Goal: Transaction & Acquisition: Book appointment/travel/reservation

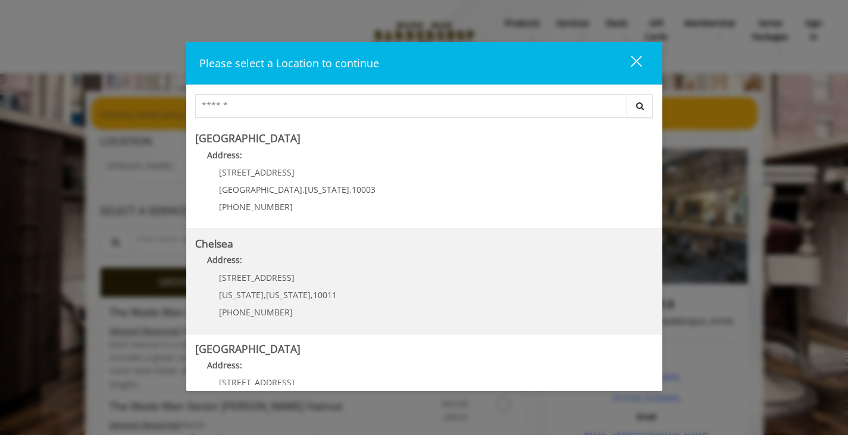
click at [343, 296] on link "Chelsea Address: [STREET_ADDRESS][US_STATE][US_STATE] (917) 639-3902" at bounding box center [424, 281] width 458 height 87
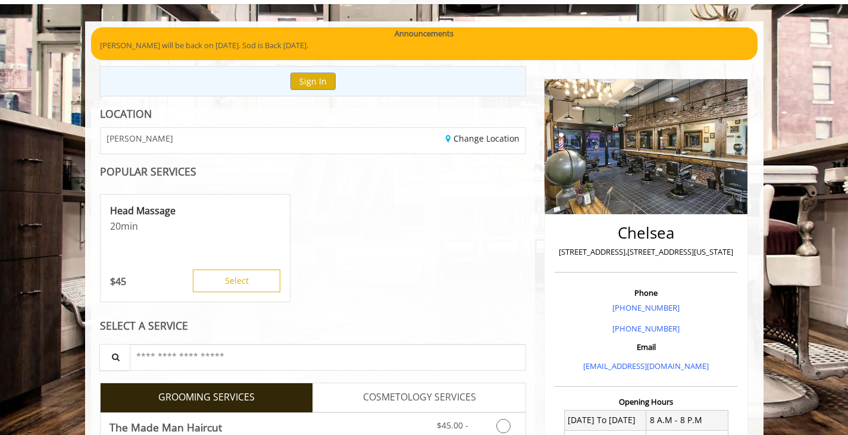
scroll to position [51, 0]
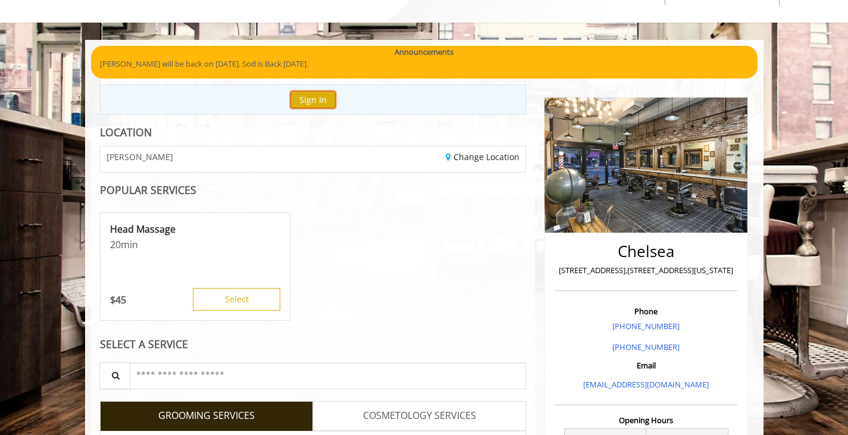
click at [324, 99] on button "Sign In" at bounding box center [312, 99] width 45 height 17
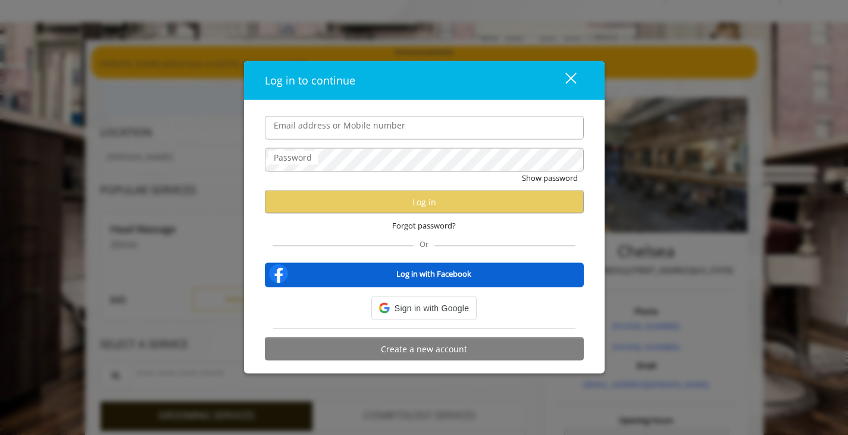
type input "**********"
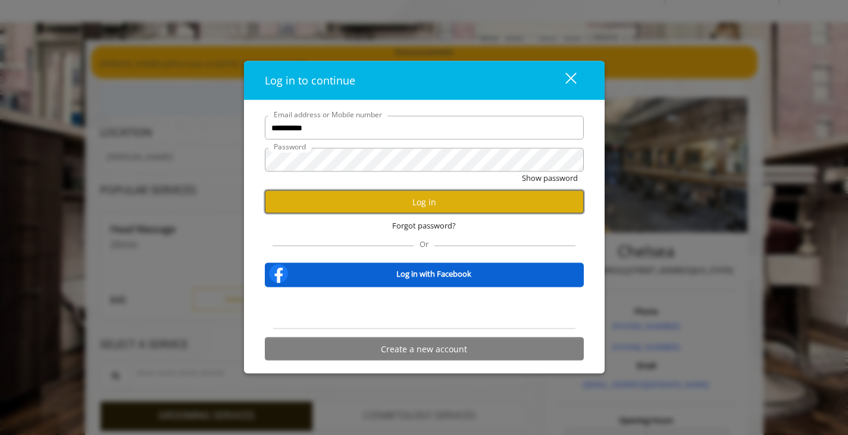
click at [432, 196] on button "Log in" at bounding box center [424, 201] width 319 height 23
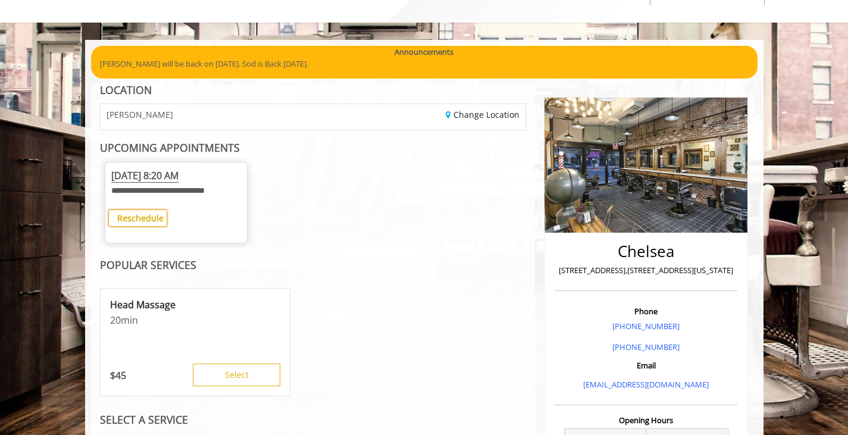
click at [141, 215] on b "Reschedule" at bounding box center [140, 217] width 46 height 11
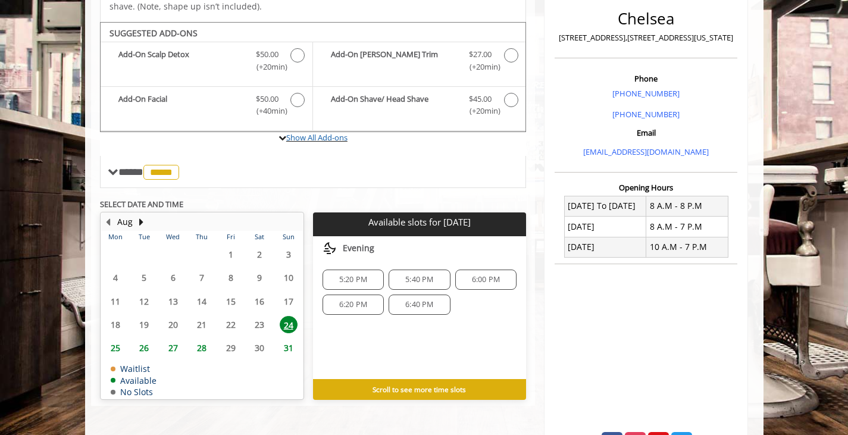
scroll to position [303, 0]
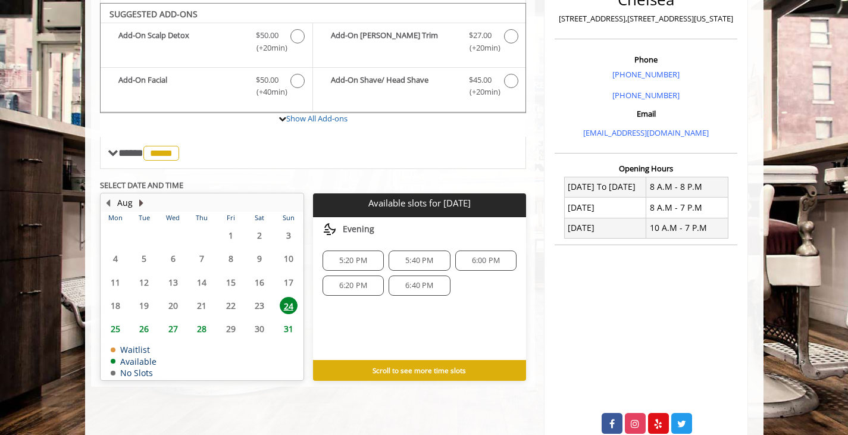
click at [140, 200] on button "Next Month" at bounding box center [142, 202] width 10 height 13
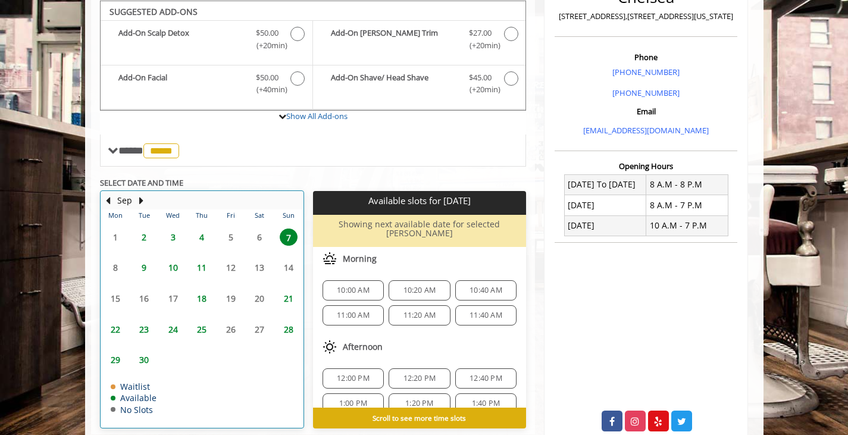
scroll to position [306, 0]
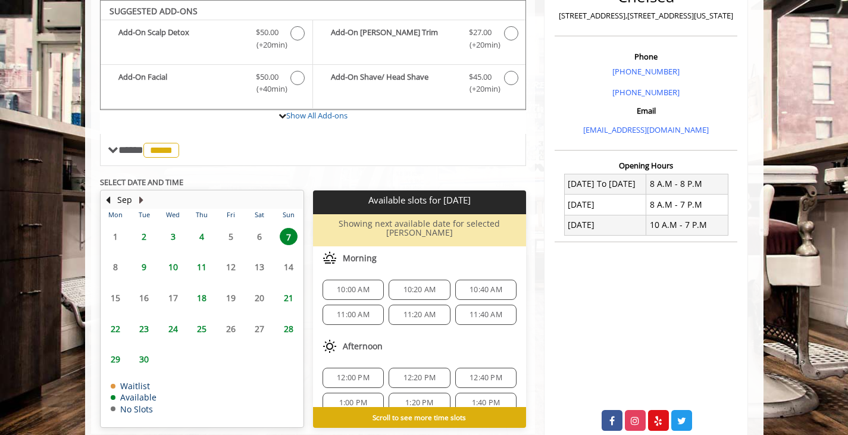
click at [140, 200] on button "Next Month" at bounding box center [142, 199] width 10 height 13
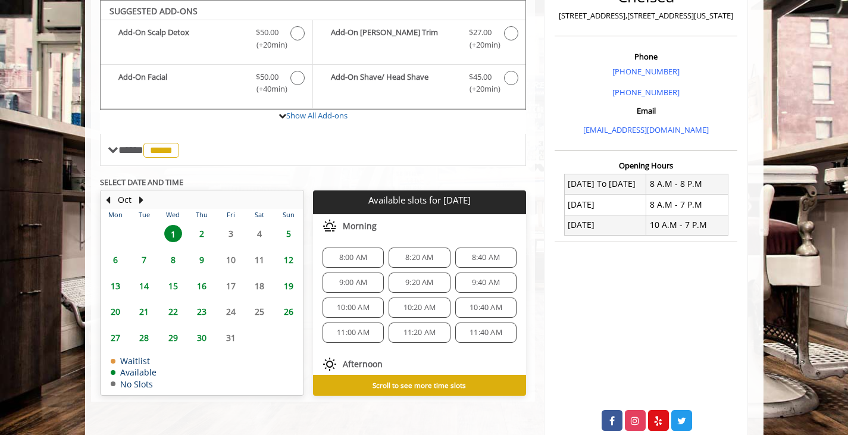
click at [143, 312] on span "21" at bounding box center [144, 311] width 18 height 17
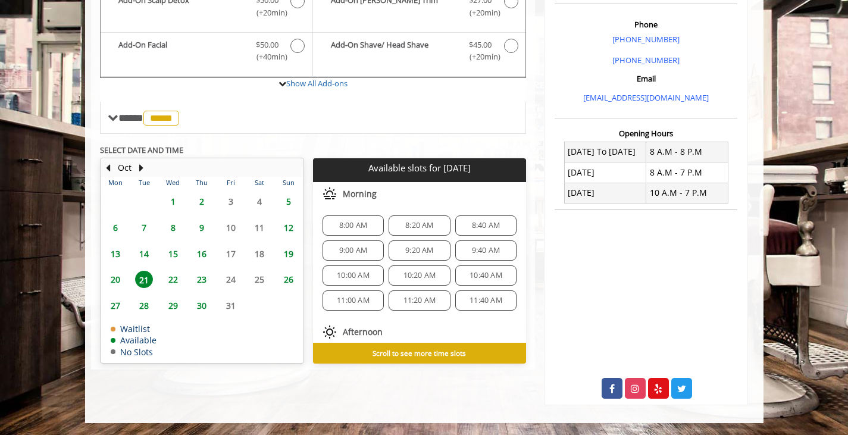
click at [114, 279] on span "20" at bounding box center [116, 279] width 18 height 17
click at [357, 228] on span "8:00 AM" at bounding box center [353, 226] width 28 height 10
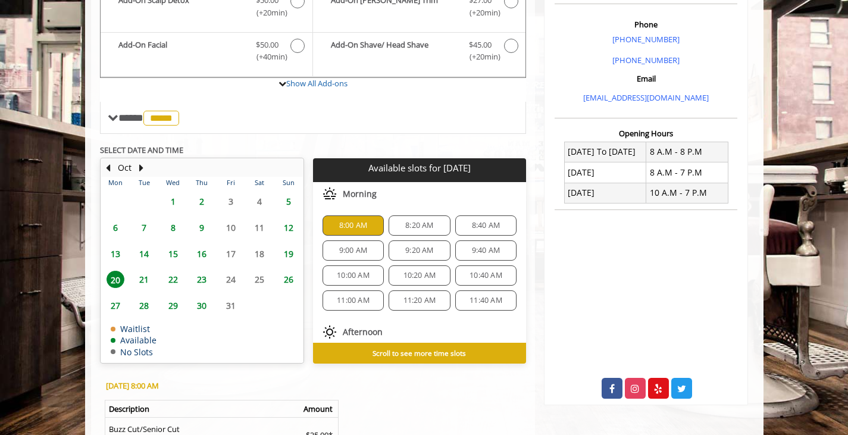
scroll to position [517, 0]
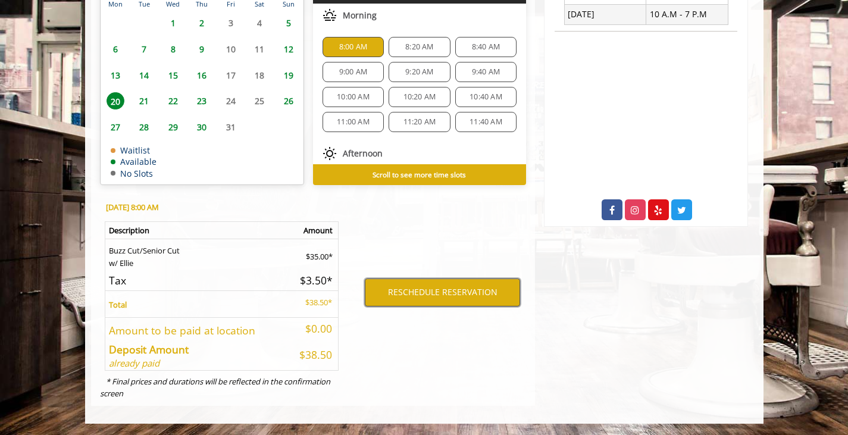
click at [426, 288] on button "RESCHEDULE RESERVATION" at bounding box center [442, 292] width 155 height 27
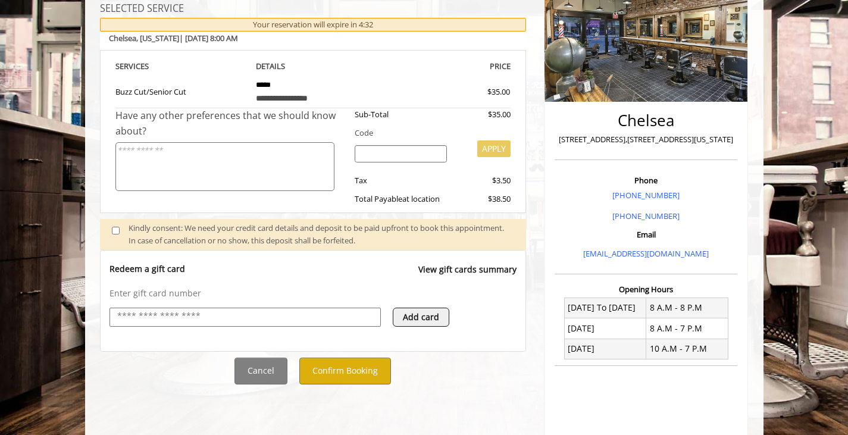
scroll to position [189, 0]
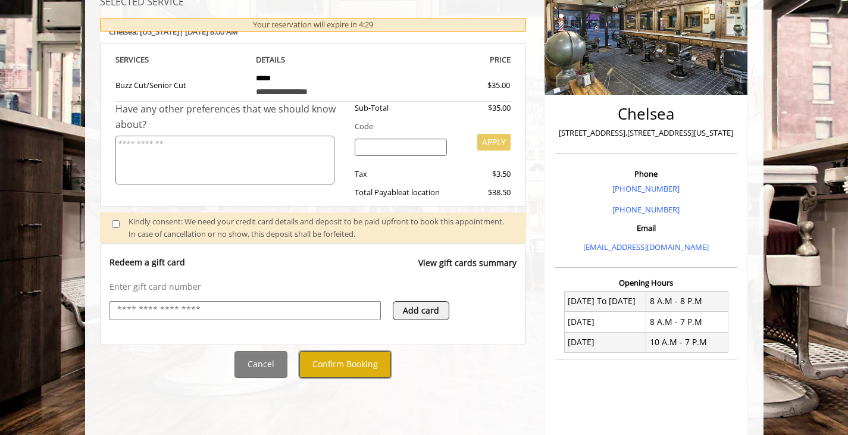
click at [338, 364] on button "Confirm Booking" at bounding box center [345, 364] width 92 height 27
